Goal: Task Accomplishment & Management: Use online tool/utility

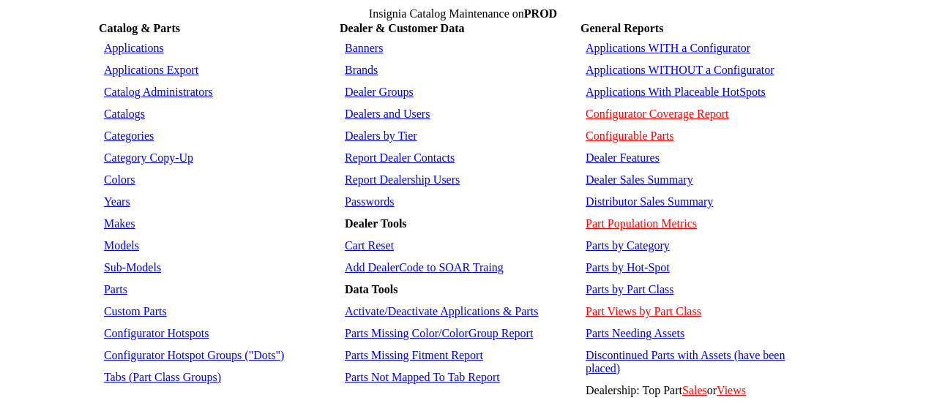
click at [659, 66] on link "Applications WITHOUT a Configurator" at bounding box center [679, 70] width 189 height 12
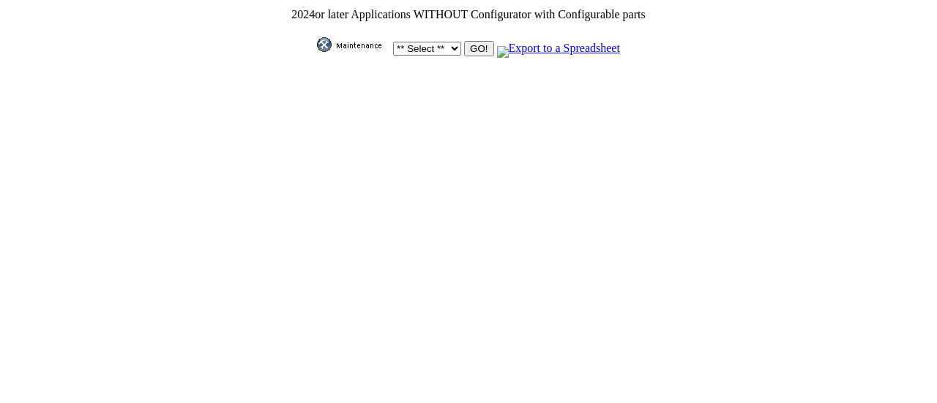
click at [445, 42] on select "** Select ** Acura Alfa Romeo Audi Bentley BMW DoubleTake Ford GM Honda Hyundai…" at bounding box center [427, 49] width 68 height 14
select select "550"
click at [393, 42] on select "** Select ** Acura Alfa Romeo Audi Bentley BMW DoubleTake Ford GM Honda Hyundai…" at bounding box center [427, 49] width 68 height 14
click at [472, 47] on input "GO!" at bounding box center [478, 48] width 29 height 15
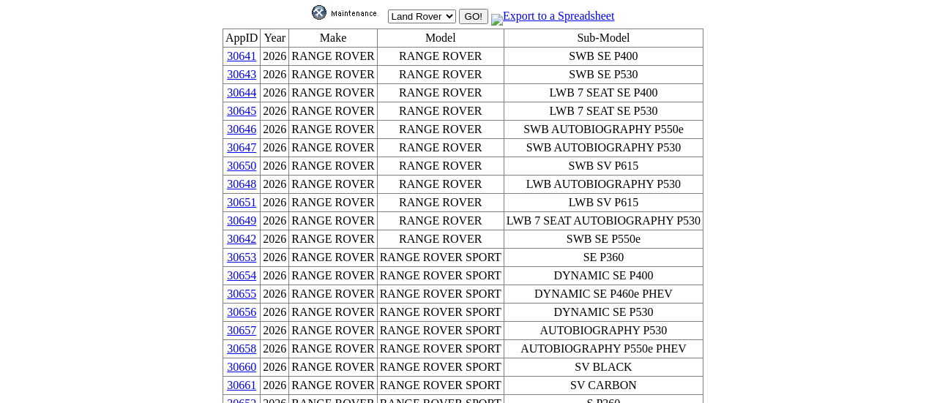
scroll to position [34, 0]
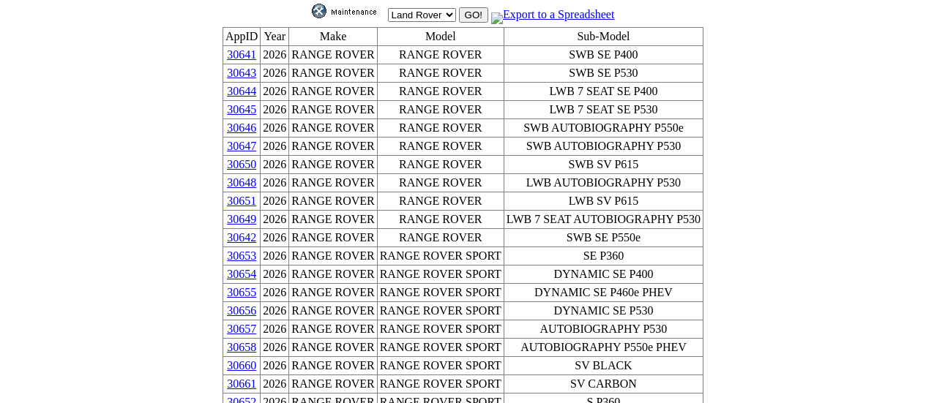
click at [256, 359] on link "30660" at bounding box center [241, 365] width 29 height 12
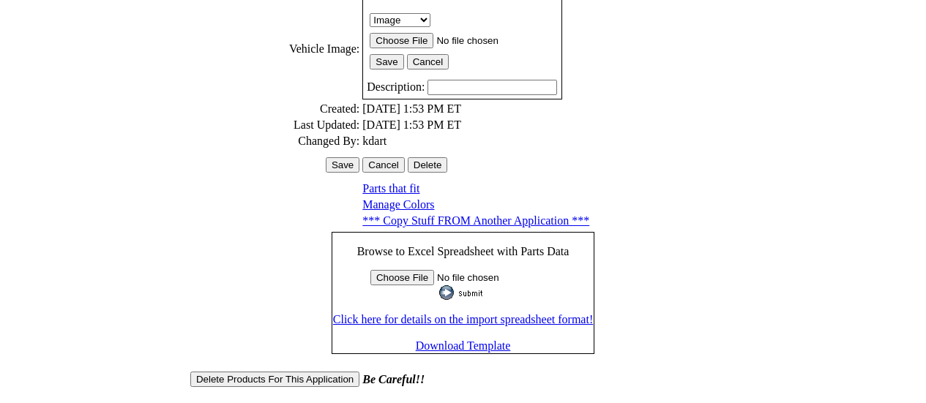
scroll to position [479, 0]
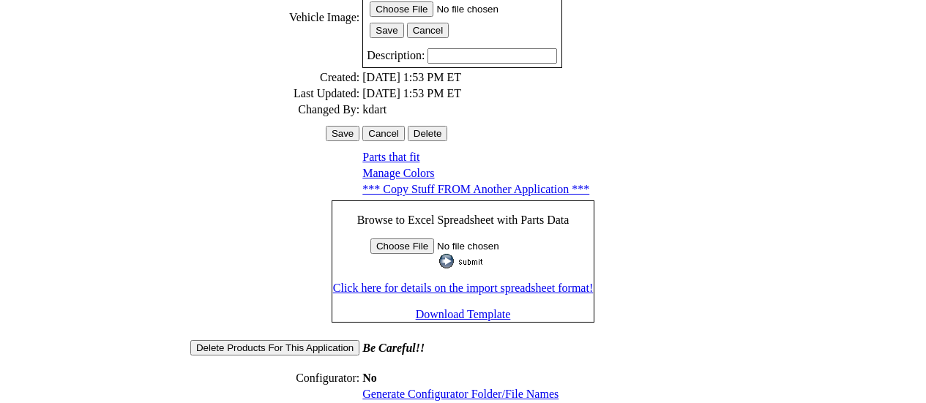
click at [433, 388] on link "Generate Configurator Folder/File Names" at bounding box center [460, 394] width 196 height 12
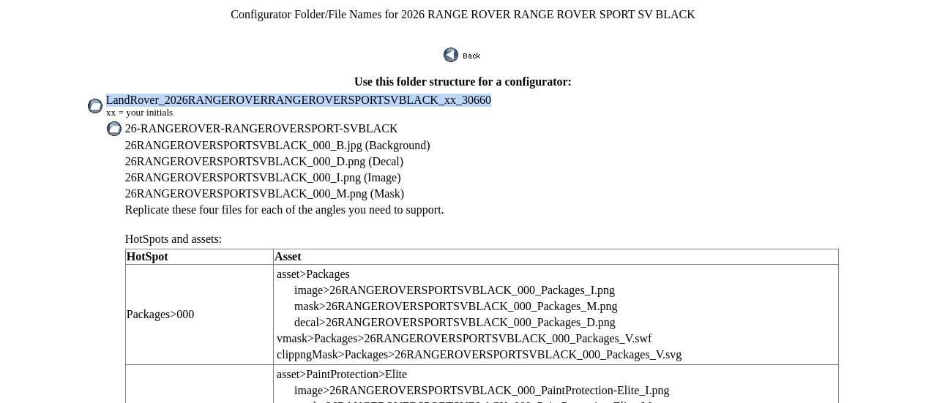
drag, startPoint x: 150, startPoint y: 91, endPoint x: 483, endPoint y: 90, distance: 333.0
click at [483, 93] on td "LandRover_2026RANGEROVERRANGEROVERSPORTSVBLACK_xx_30660 xx = your initials" at bounding box center [472, 106] width 735 height 26
copy span "LandRover_2026RANGEROVERRANGEROVERSPORTSVBLACK_xx_30660"
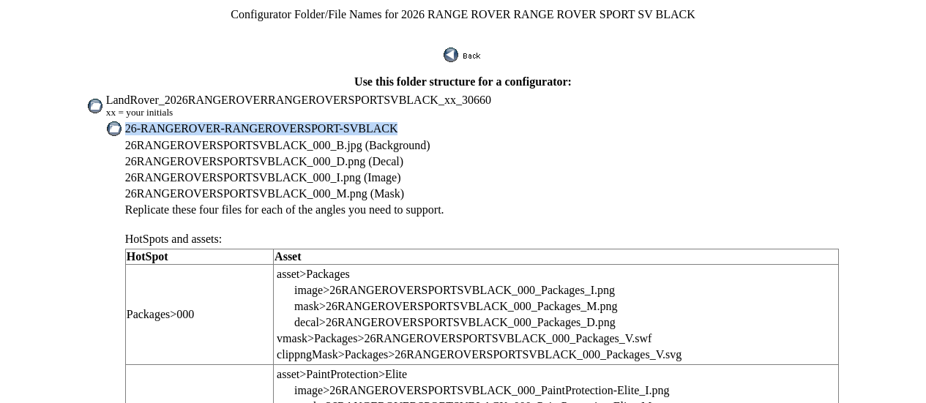
drag, startPoint x: 169, startPoint y: 119, endPoint x: 405, endPoint y: 119, distance: 235.6
click at [405, 121] on td "26-RANGEROVER-RANGEROVERSPORT-SVBLACK" at bounding box center [482, 129] width 716 height 16
copy span "26-RANGEROVER-RANGEROVERSPORT-SVBLACK"
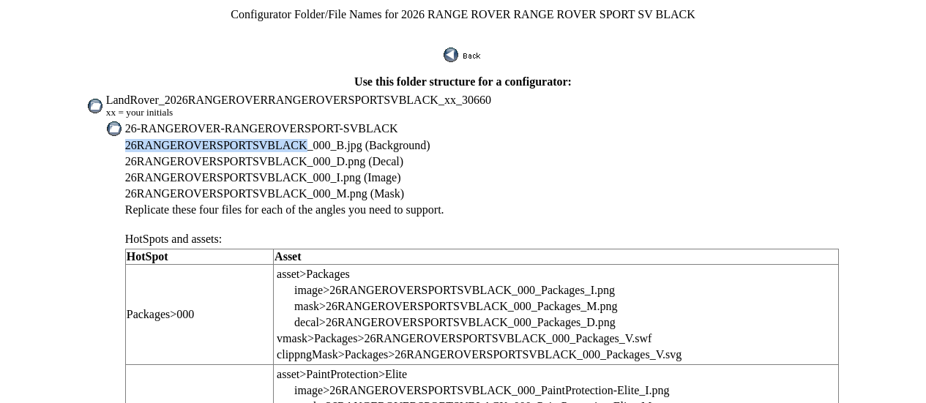
drag, startPoint x: 168, startPoint y: 137, endPoint x: 321, endPoint y: 134, distance: 153.0
click at [321, 139] on span "26RANGEROVERSPORTSVBLACK_000_B.jpg (Background)" at bounding box center [277, 145] width 305 height 12
copy span "26RANGEROVERSPORTSVBLACK"
